Goal: Task Accomplishment & Management: Complete application form

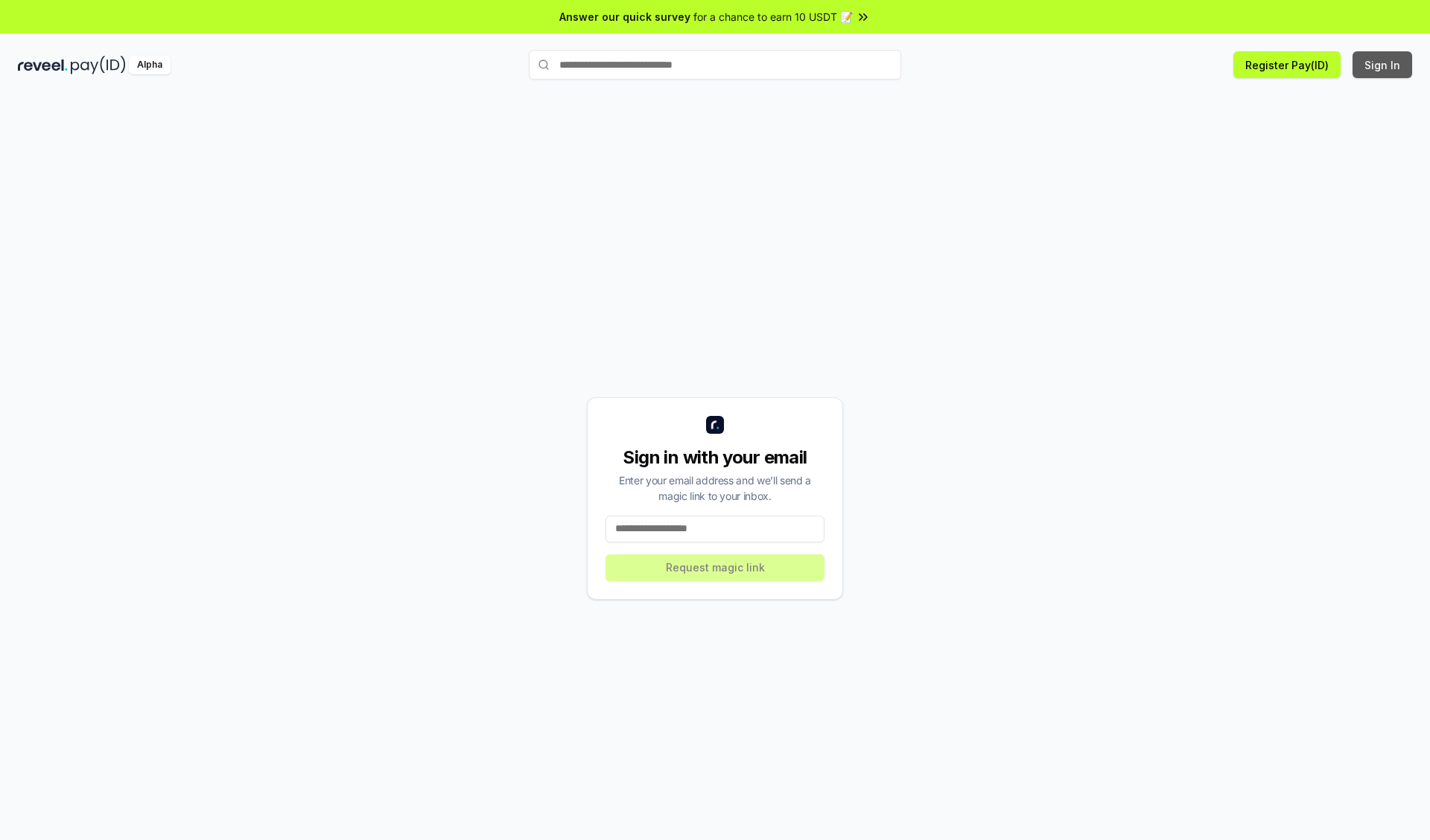
click at [1383, 65] on button "Sign In" at bounding box center [1382, 65] width 59 height 27
type input "**********"
click at [715, 567] on button "Request magic link" at bounding box center [715, 568] width 219 height 27
